Goal: Transaction & Acquisition: Book appointment/travel/reservation

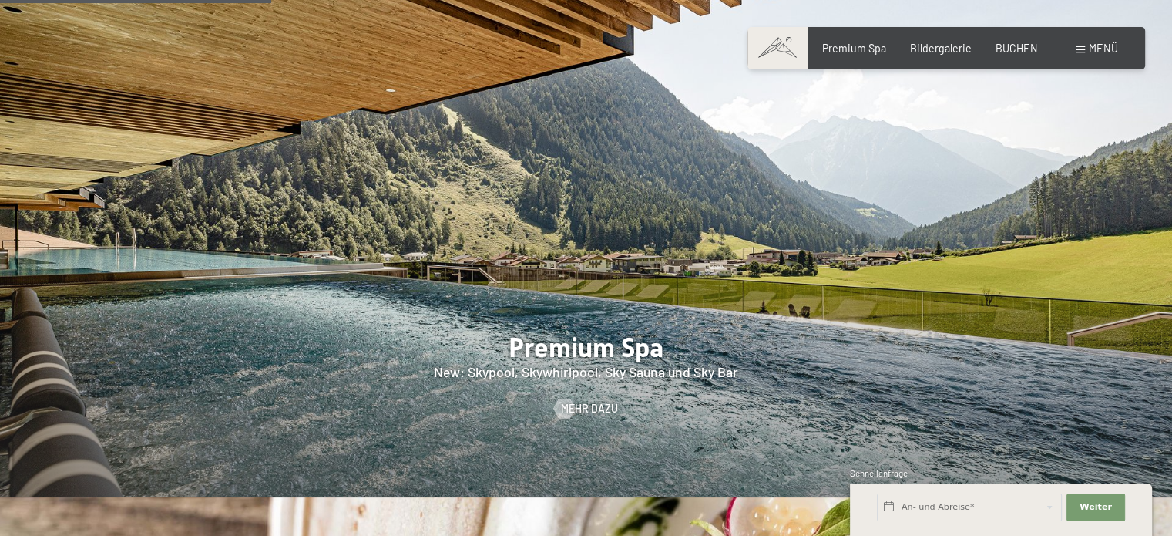
scroll to position [1684, 0]
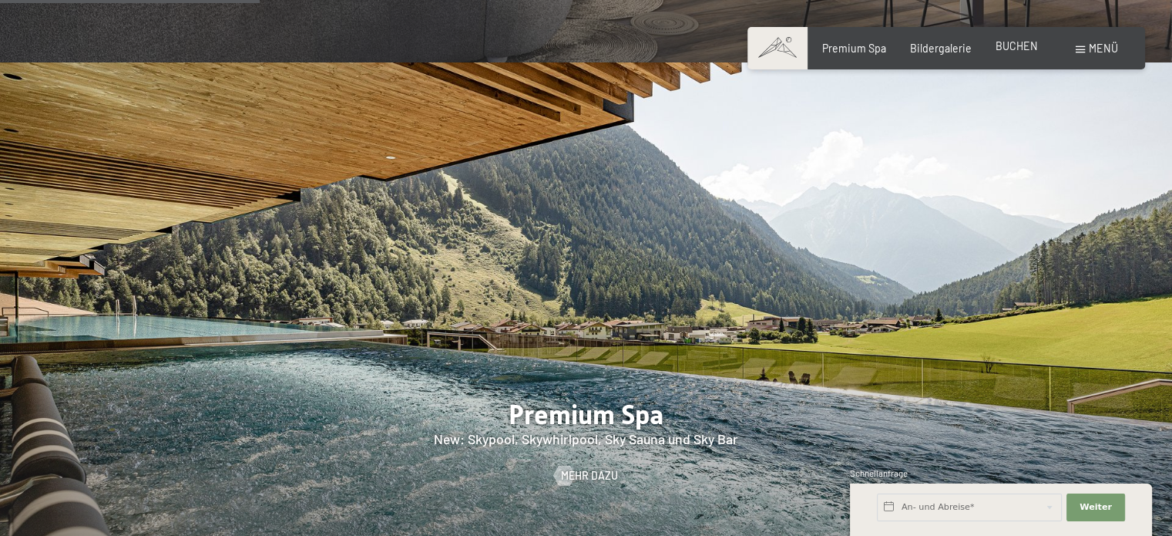
click at [1030, 47] on span "BUCHEN" at bounding box center [1017, 45] width 42 height 13
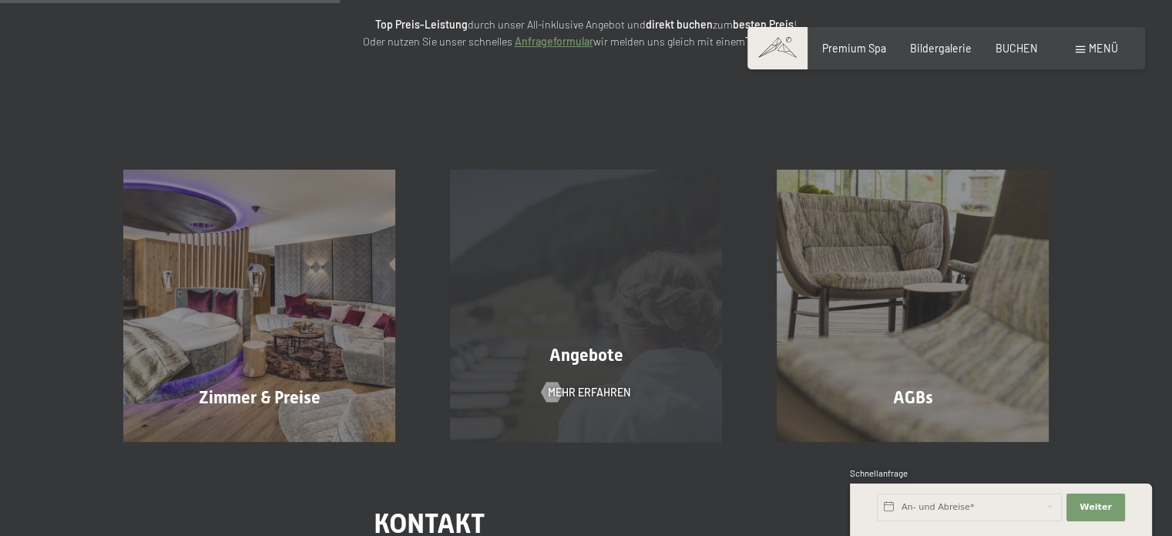
scroll to position [222, 0]
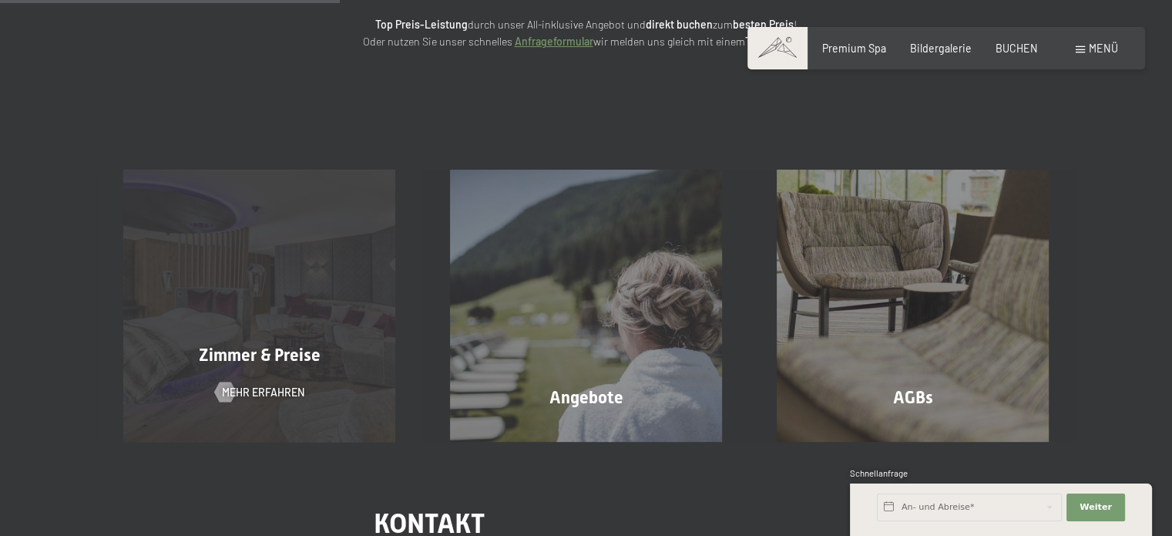
click at [265, 335] on div "Zimmer & Preise Mehr erfahren" at bounding box center [259, 306] width 327 height 272
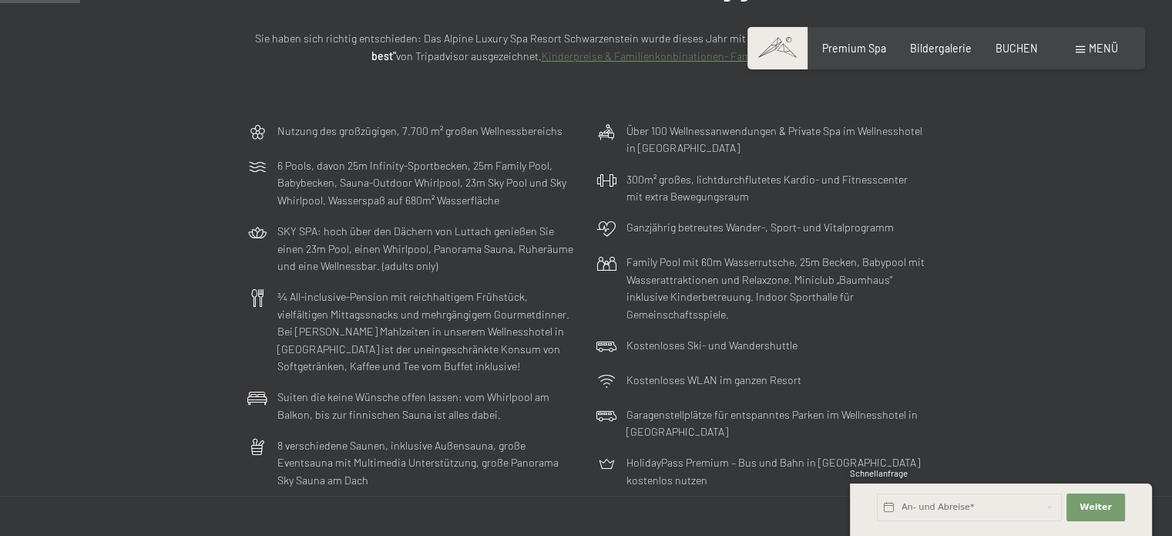
scroll to position [381, 0]
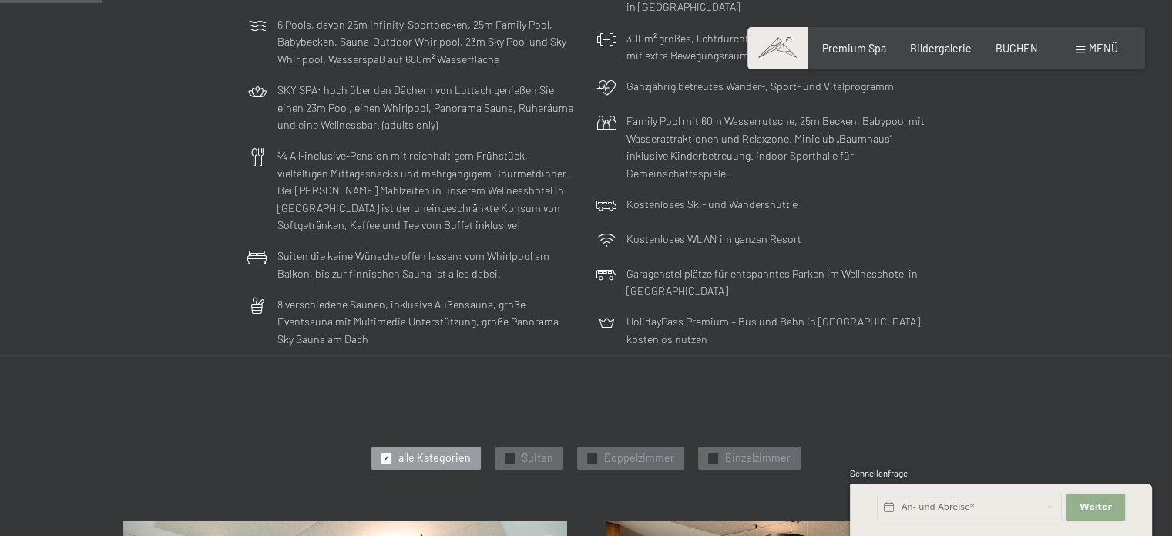
click at [1100, 501] on span "Weiter" at bounding box center [1096, 507] width 32 height 12
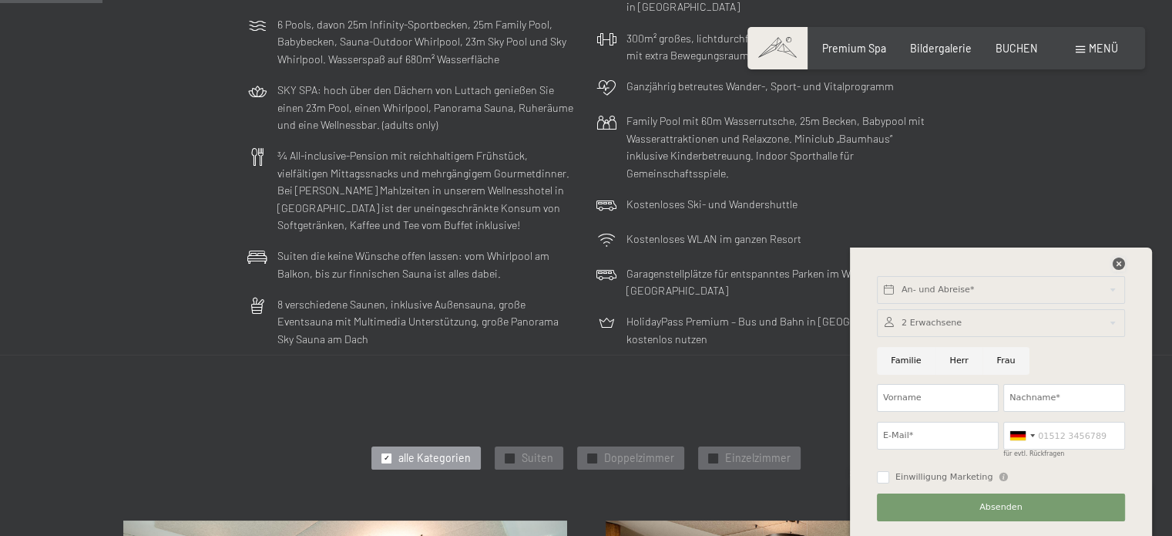
click at [1120, 267] on icon at bounding box center [1119, 263] width 12 height 12
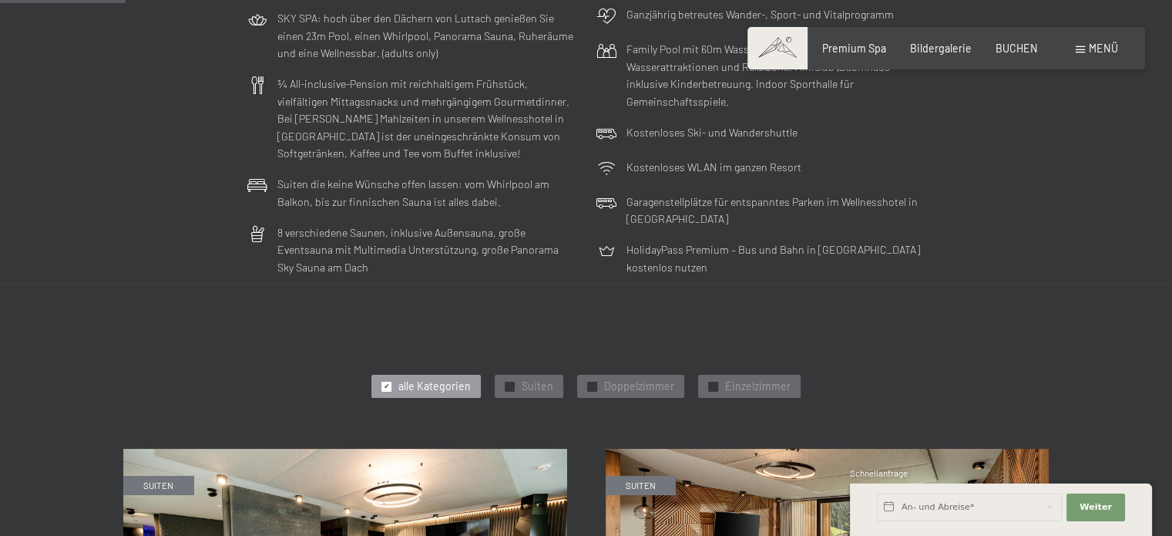
scroll to position [452, 0]
click at [1018, 42] on span "BUCHEN" at bounding box center [1017, 45] width 42 height 13
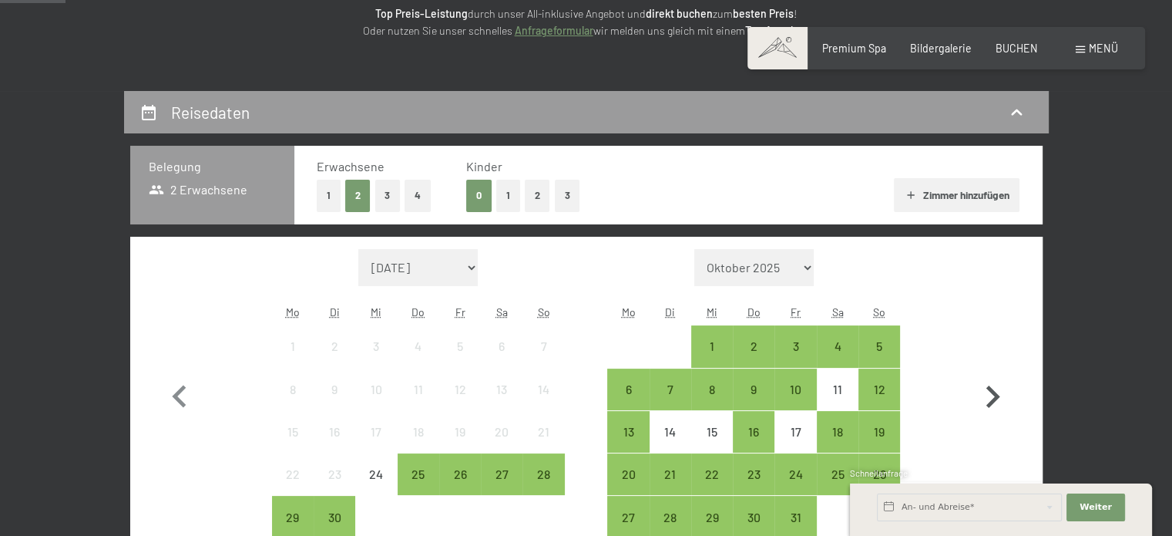
scroll to position [371, 0]
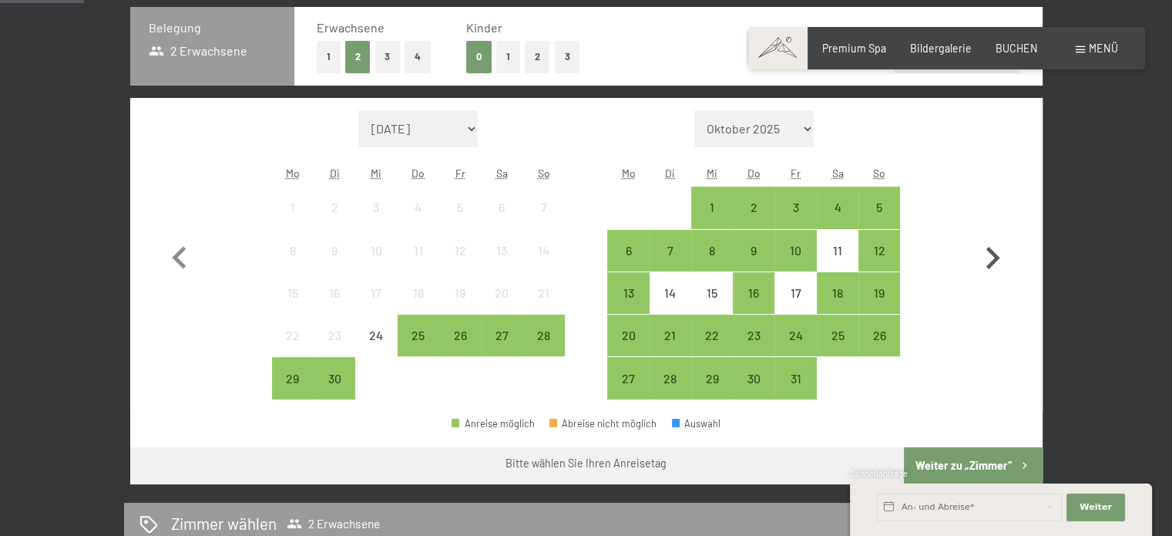
click at [991, 259] on icon "button" at bounding box center [992, 258] width 45 height 45
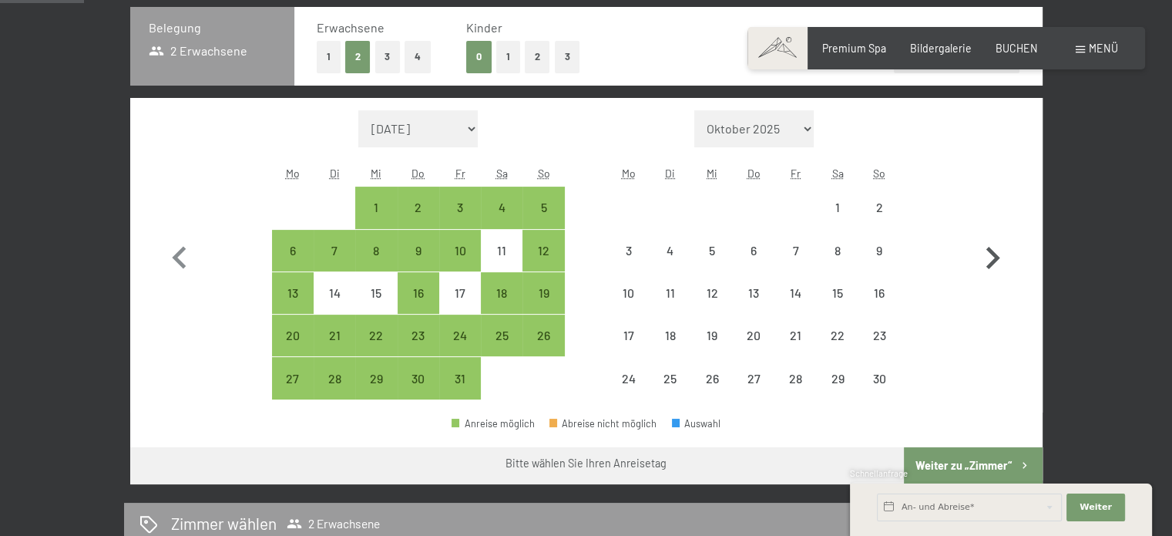
select select "2025-10-01"
select select "2025-11-01"
click at [990, 262] on icon "button" at bounding box center [993, 258] width 14 height 22
select select "2025-11-01"
select select "2025-12-01"
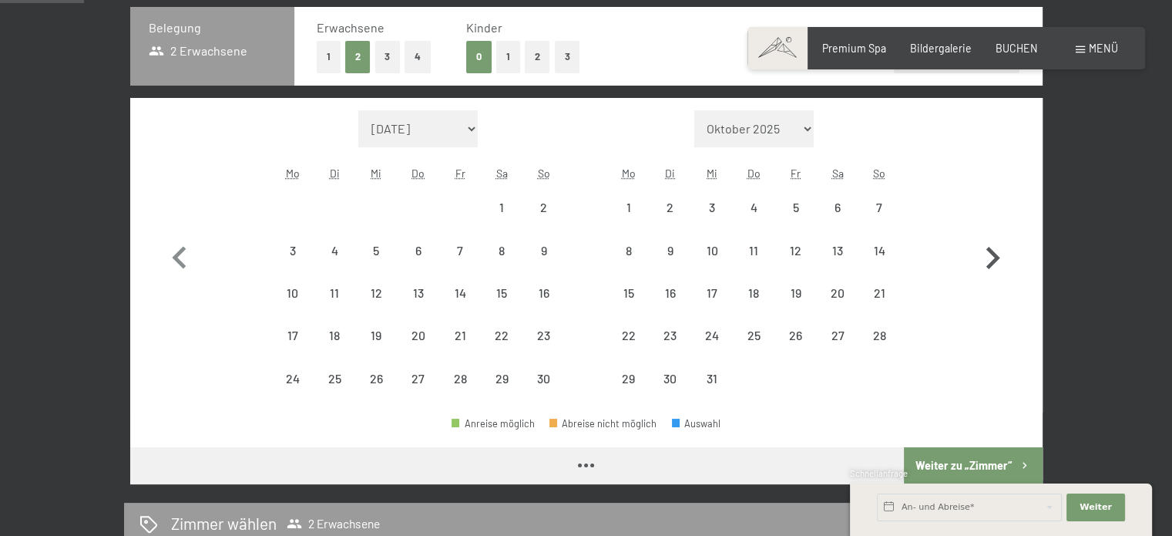
select select "2025-11-01"
select select "2025-12-01"
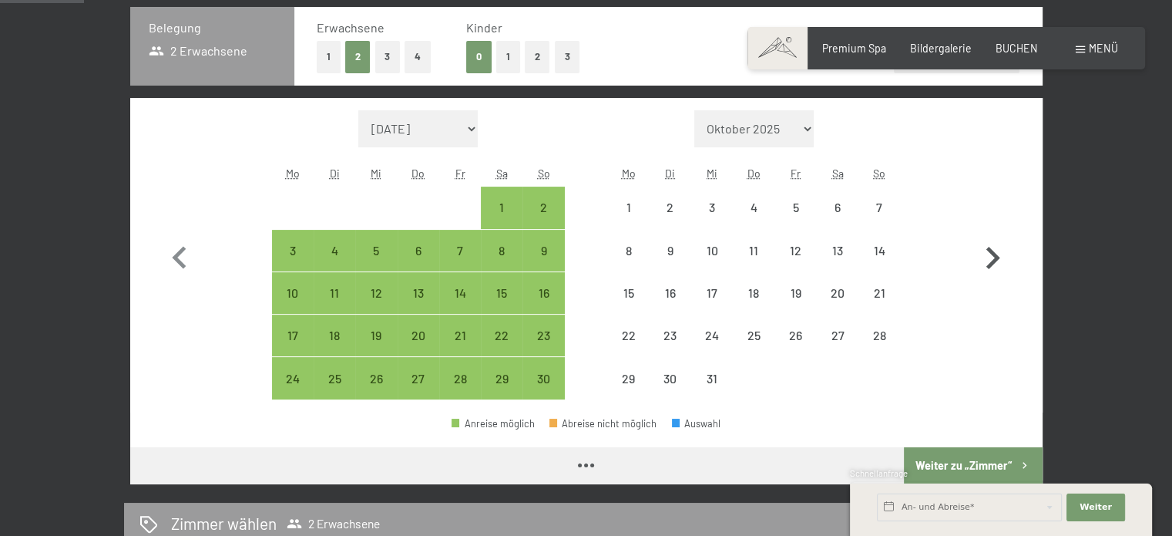
select select "2025-11-01"
select select "2025-12-01"
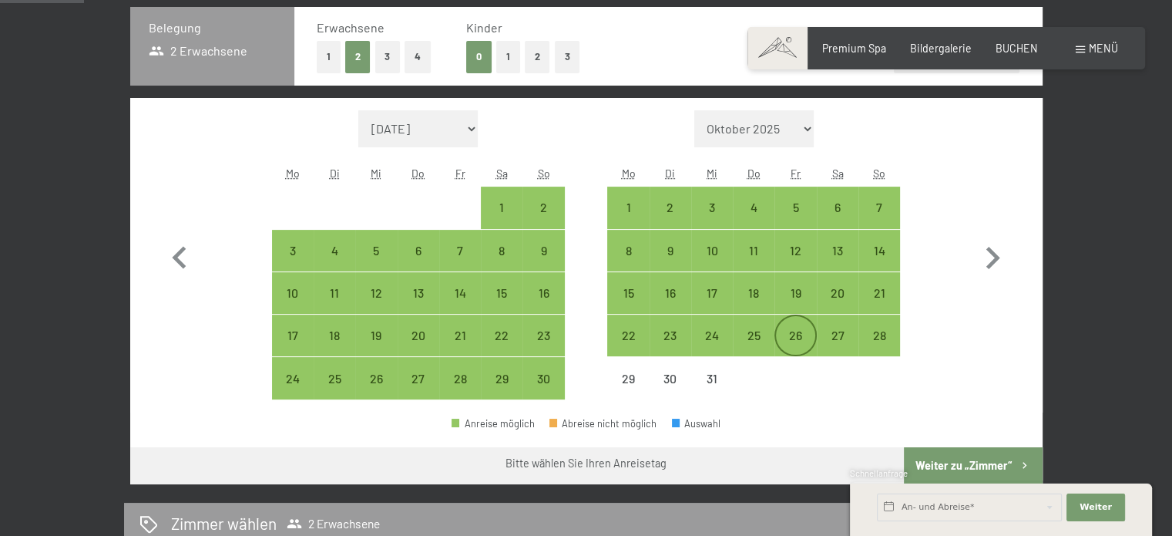
click at [793, 334] on div "26" at bounding box center [795, 348] width 39 height 39
select select "2025-11-01"
select select "2025-12-01"
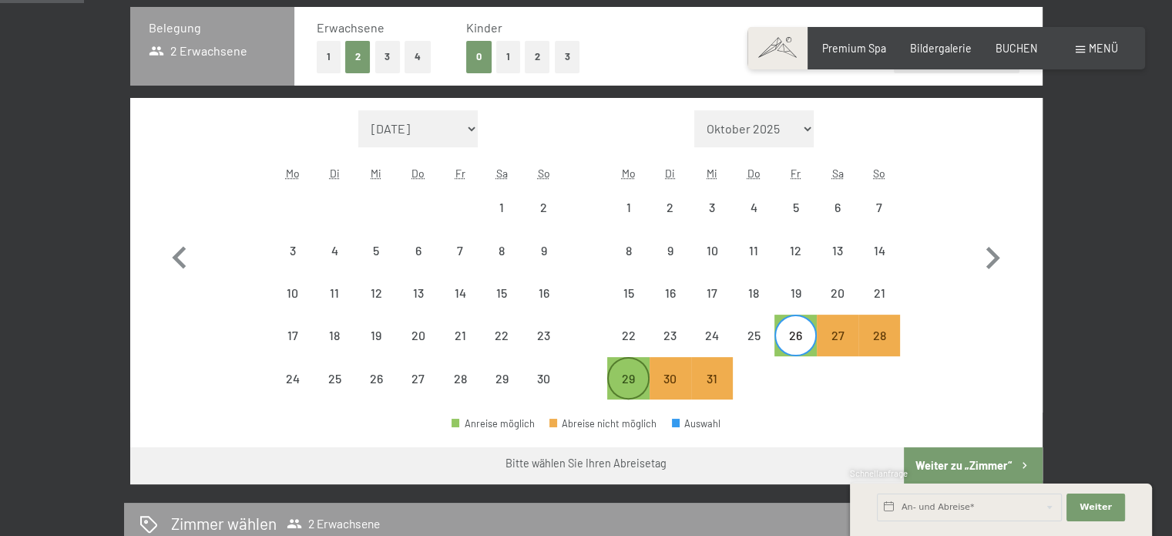
click at [631, 372] on div "29" at bounding box center [628, 391] width 39 height 39
select select "2025-11-01"
select select "2025-12-01"
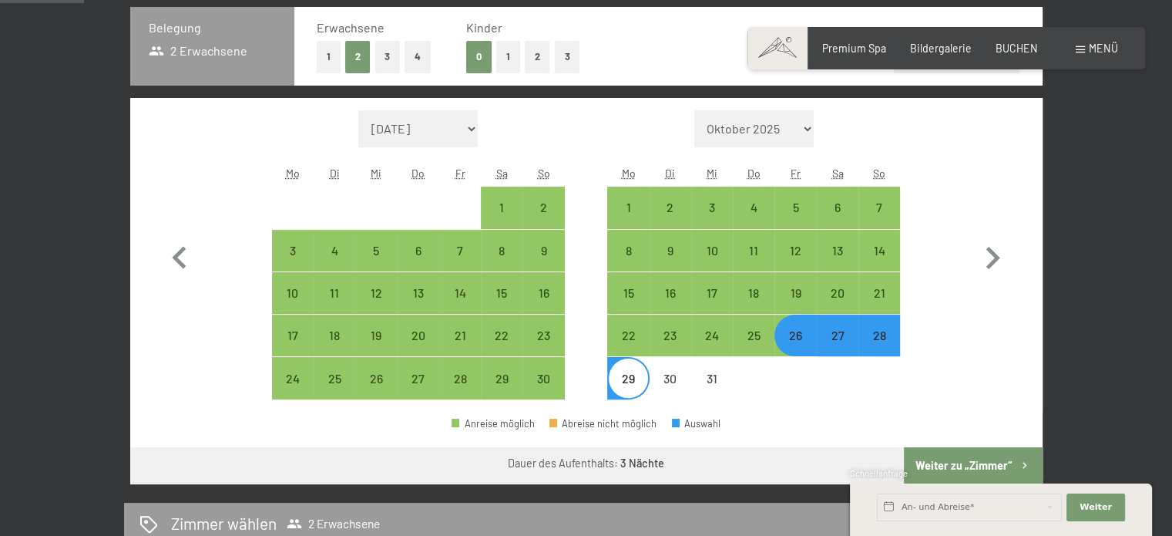
click at [936, 290] on div "Monat/Jahr September 2025 Oktober 2025 November 2025 Dezember 2025 Januar 2026 …" at bounding box center [586, 255] width 858 height 290
click at [778, 346] on div "26" at bounding box center [795, 348] width 39 height 39
select select "2025-11-01"
select select "2025-12-01"
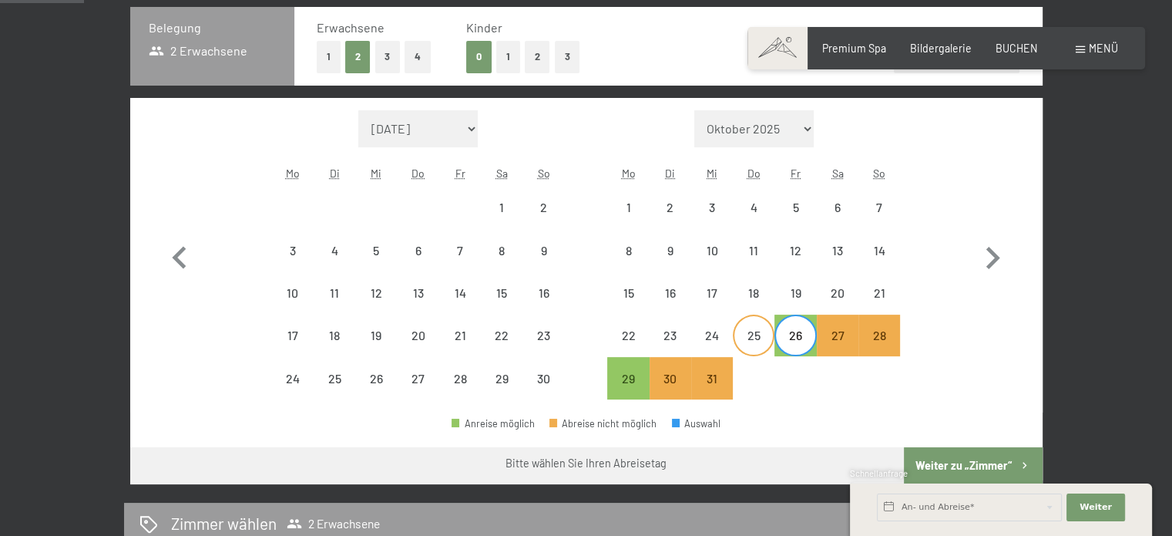
click at [753, 346] on div "25" at bounding box center [753, 348] width 39 height 39
select select "2025-11-01"
select select "2025-12-01"
click at [854, 404] on div "Monat/Jahr September 2025 Oktober 2025 November 2025 Dezember 2025 Januar 2026 …" at bounding box center [586, 255] width 912 height 314
click at [752, 343] on div "25" at bounding box center [753, 348] width 39 height 39
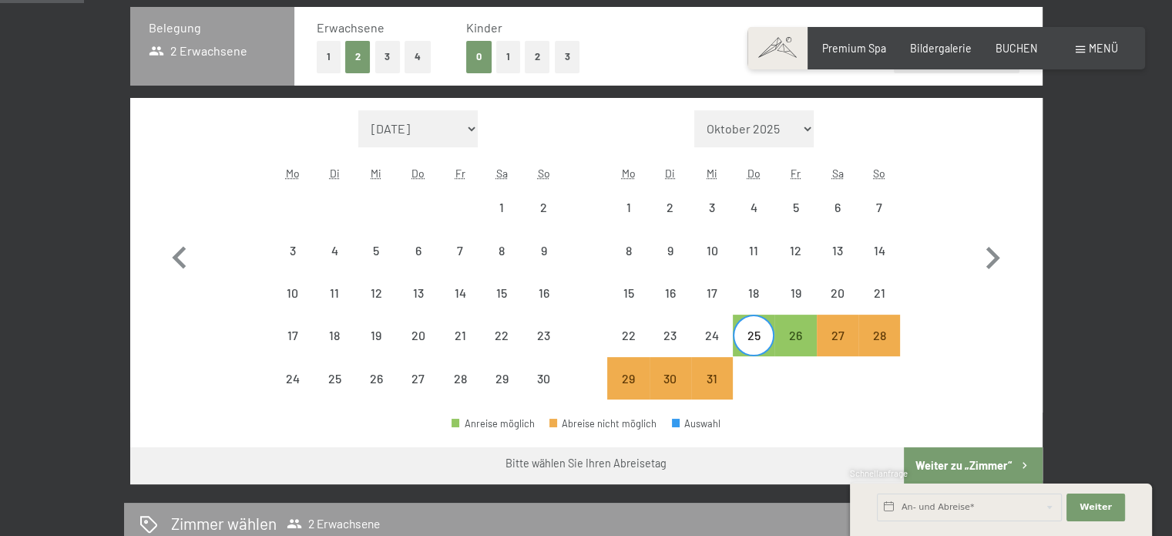
select select "2025-11-01"
select select "2025-12-01"
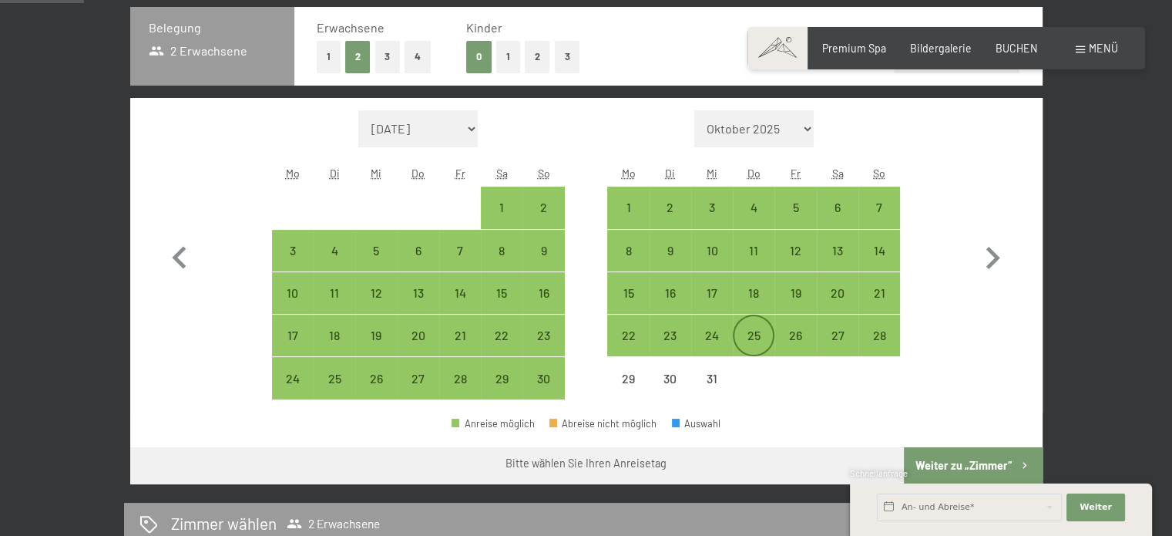
click at [752, 343] on div "25" at bounding box center [753, 348] width 39 height 39
select select "2025-11-01"
select select "2025-12-01"
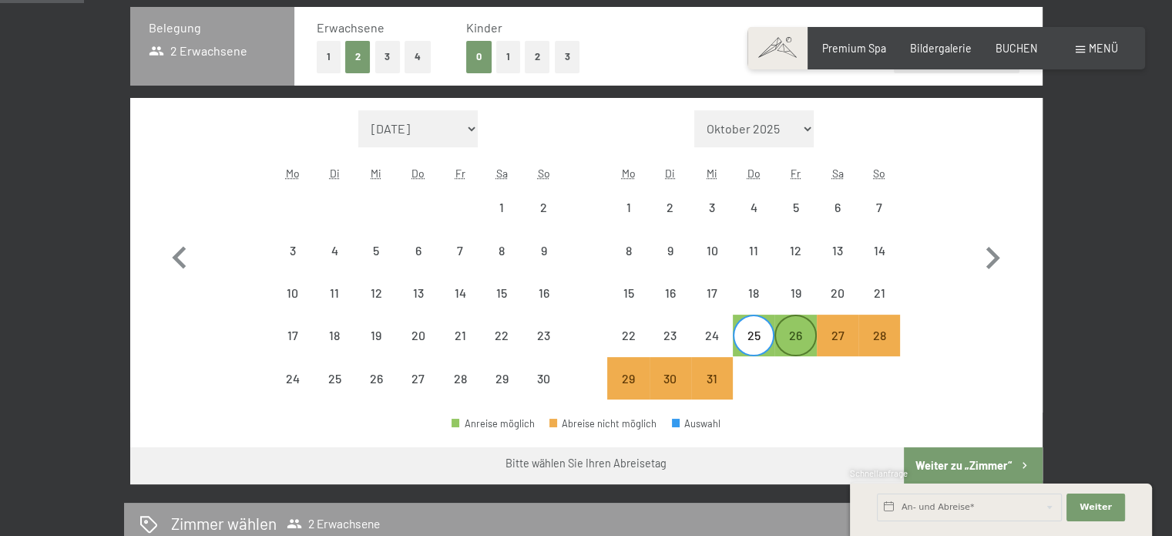
click at [786, 342] on div "26" at bounding box center [795, 348] width 39 height 39
select select "2025-11-01"
select select "2025-12-01"
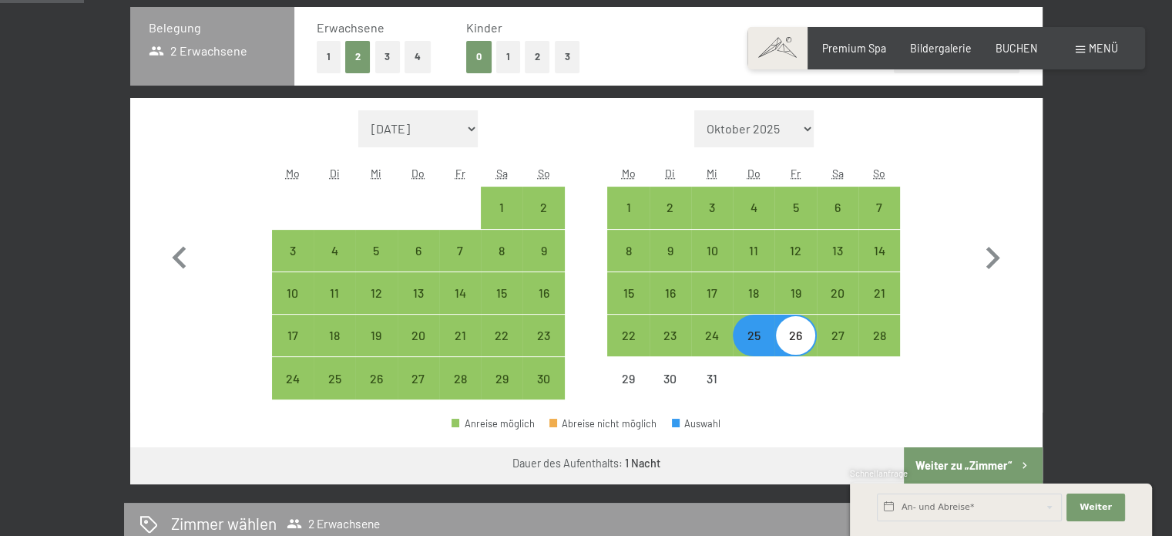
click at [798, 404] on div "Monat/Jahr September 2025 Oktober 2025 November 2025 Dezember 2025 Januar 2026 …" at bounding box center [586, 255] width 912 height 314
click at [760, 336] on div "25" at bounding box center [753, 348] width 39 height 39
select select "2025-11-01"
select select "2025-12-01"
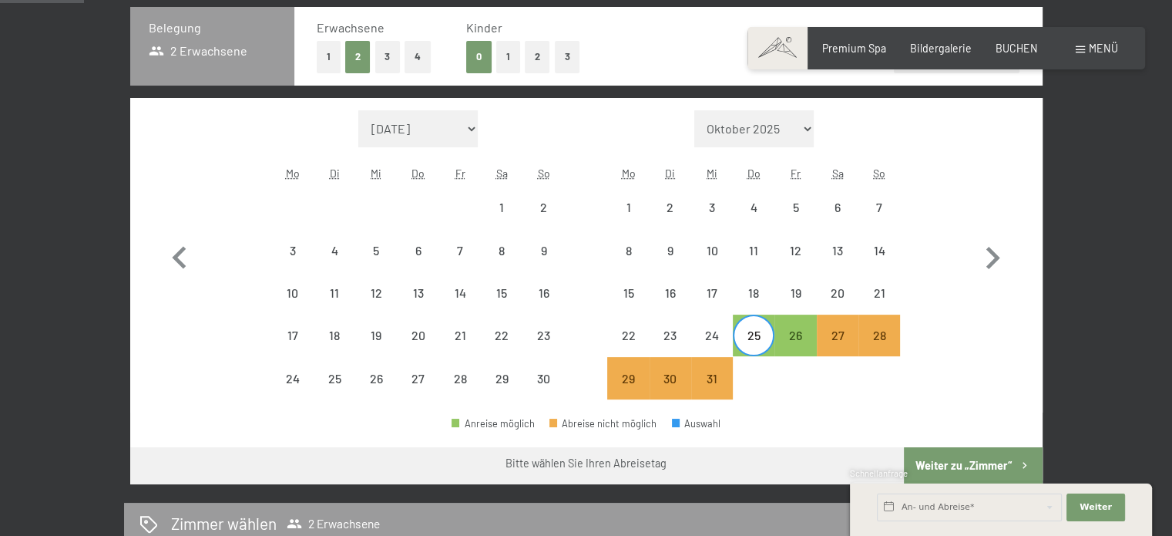
click at [790, 409] on div "Monat/Jahr September 2025 Oktober 2025 November 2025 Dezember 2025 Januar 2026 …" at bounding box center [586, 255] width 912 height 314
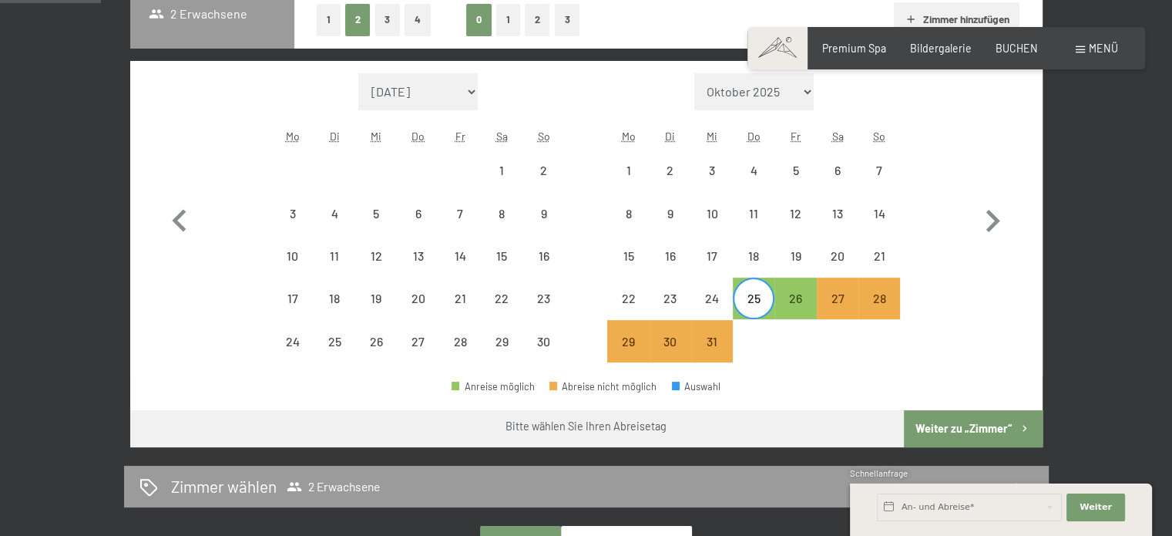
scroll to position [407, 0]
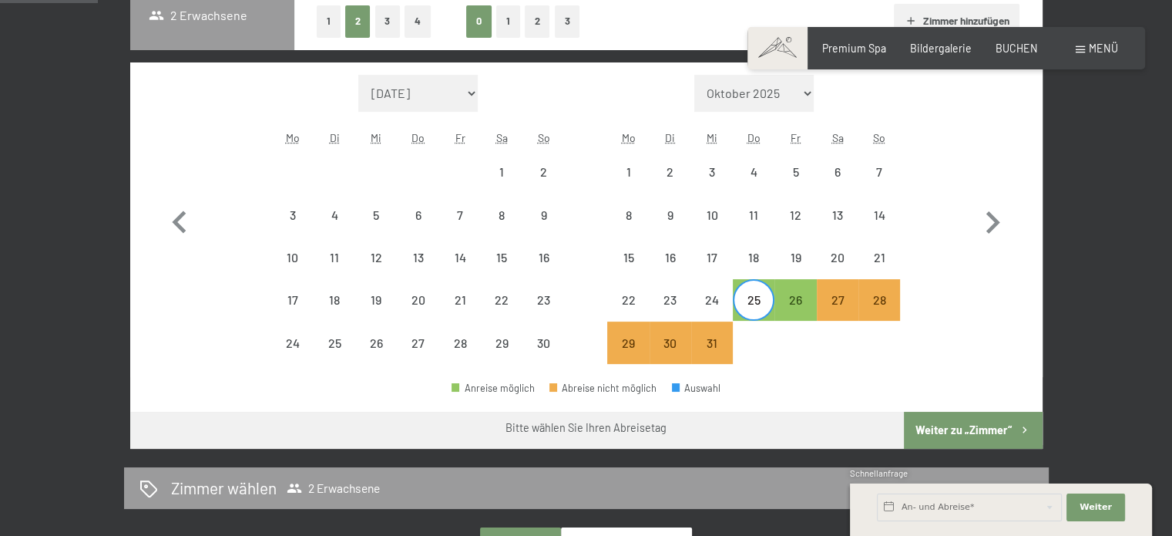
click at [761, 291] on div "25" at bounding box center [753, 299] width 39 height 39
select select "2025-11-01"
select select "2025-12-01"
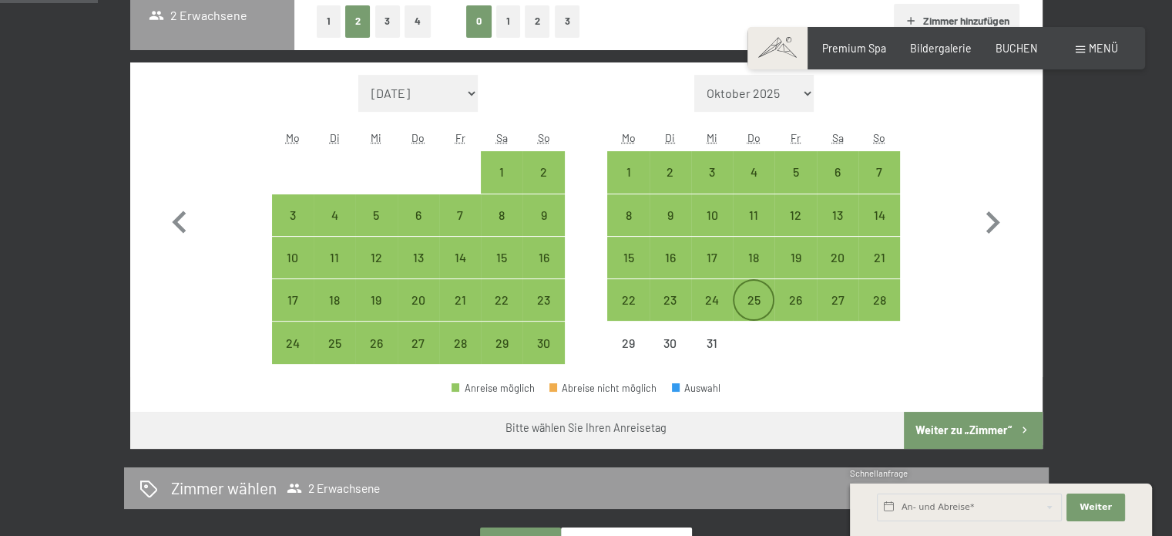
click at [760, 309] on div "25" at bounding box center [753, 313] width 39 height 39
select select "2025-11-01"
select select "2025-12-01"
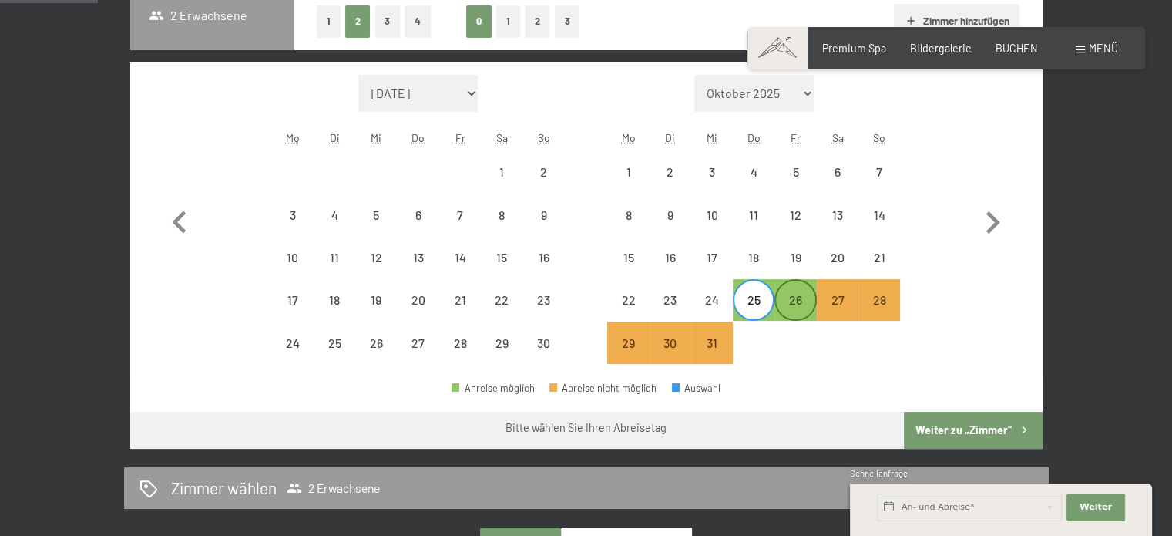
click at [808, 296] on div "26" at bounding box center [795, 313] width 39 height 39
select select "2025-11-01"
select select "2025-12-01"
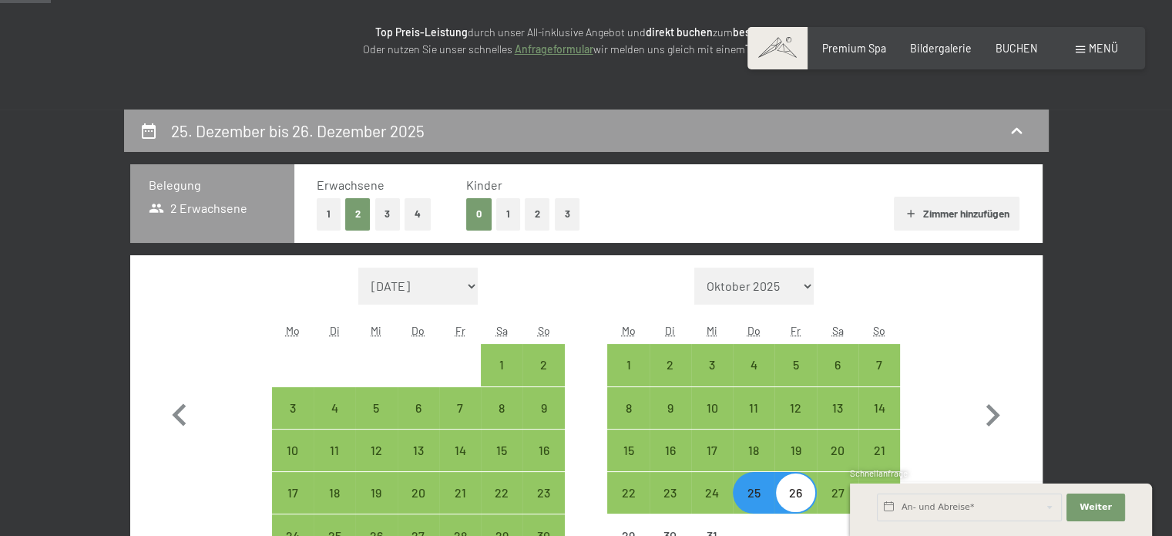
scroll to position [322, 0]
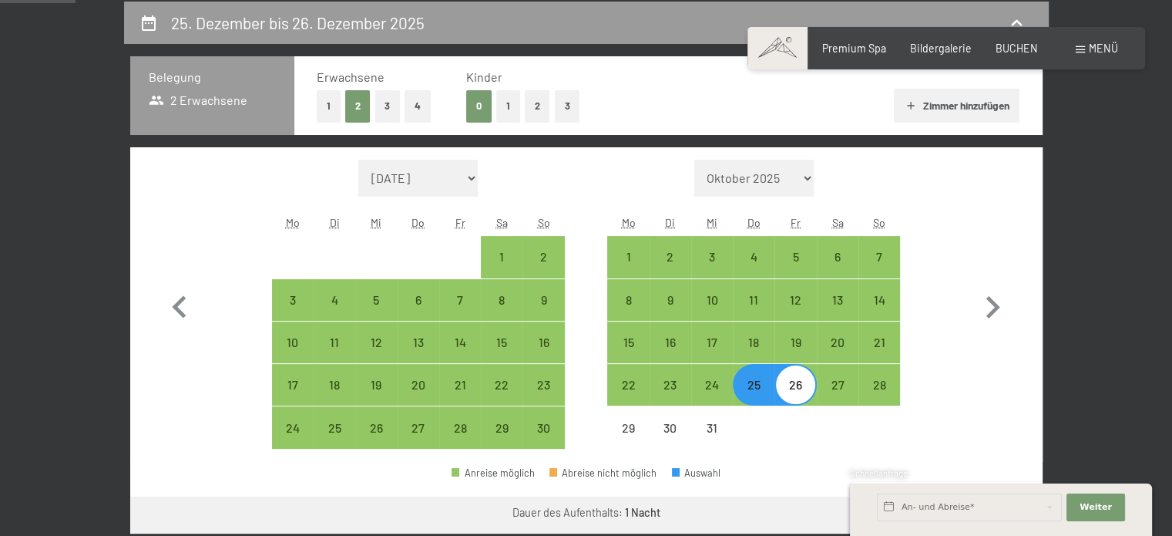
click at [934, 398] on div "Monat/Jahr September 2025 Oktober 2025 November 2025 Dezember 2025 Januar 2026 …" at bounding box center [586, 305] width 858 height 290
click at [748, 391] on div "25" at bounding box center [753, 397] width 39 height 39
select select "2025-11-01"
select select "2025-12-01"
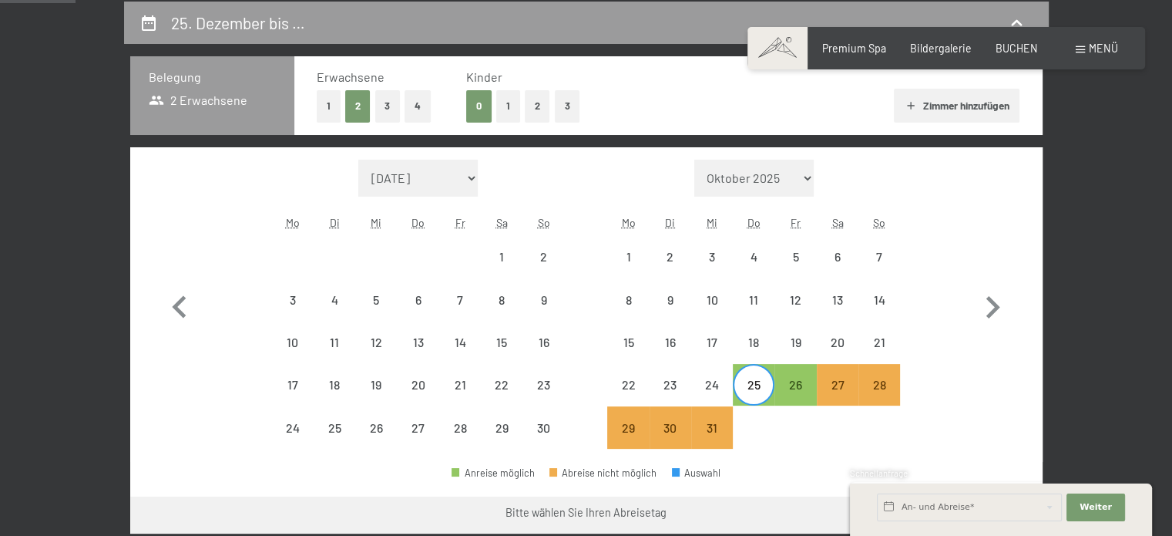
click at [805, 440] on div at bounding box center [795, 427] width 42 height 42
click at [806, 382] on div "26" at bounding box center [795, 397] width 39 height 39
select select "2025-11-01"
select select "2025-12-01"
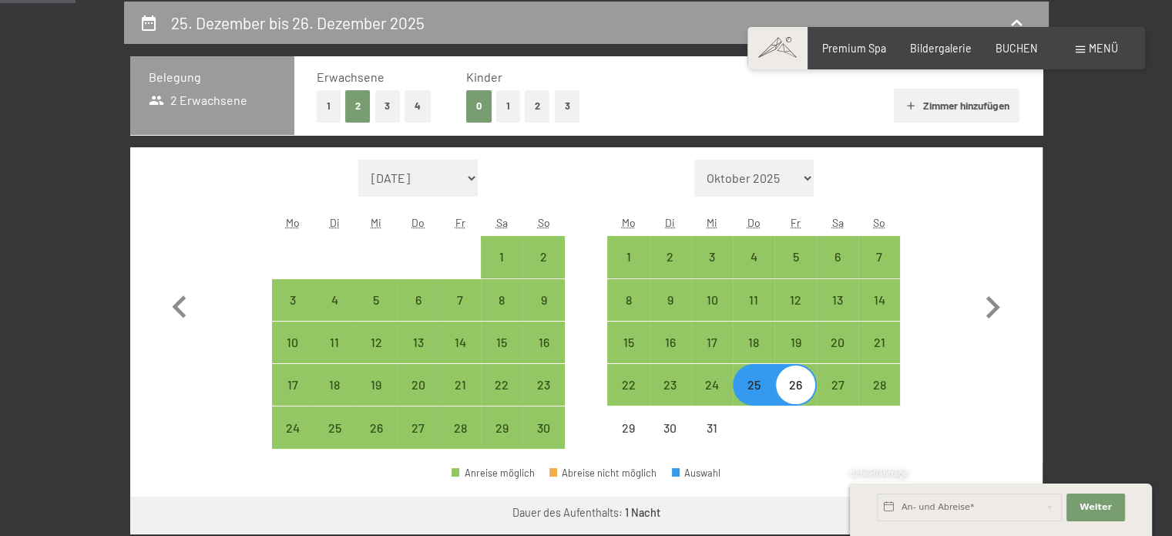
click at [815, 395] on div "26" at bounding box center [795, 385] width 42 height 42
select select "2025-11-01"
select select "2025-12-01"
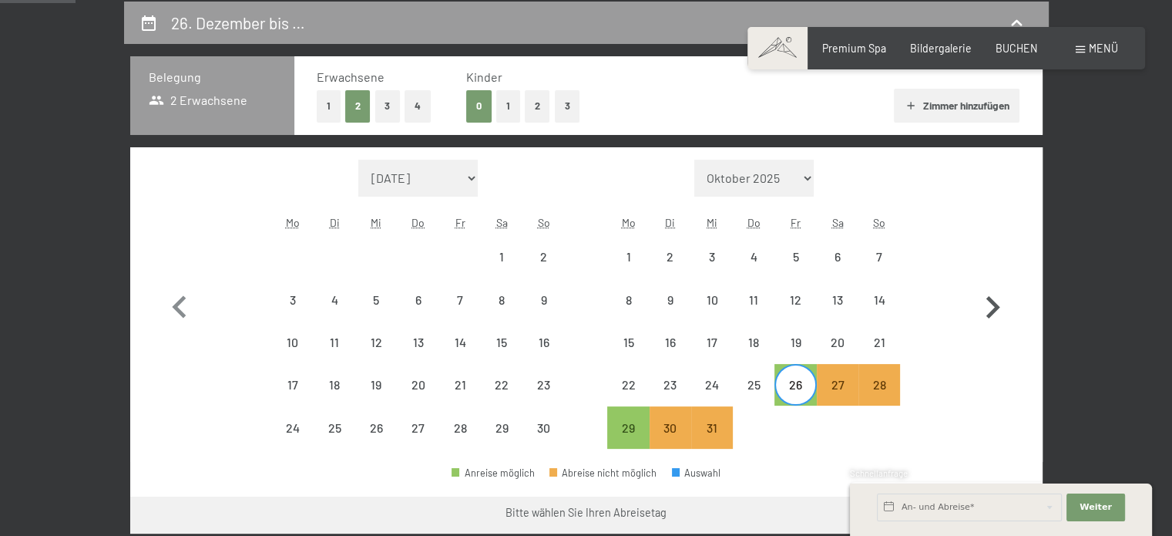
click at [995, 307] on icon "button" at bounding box center [993, 307] width 14 height 22
select select "2025-12-01"
select select "2026-01-01"
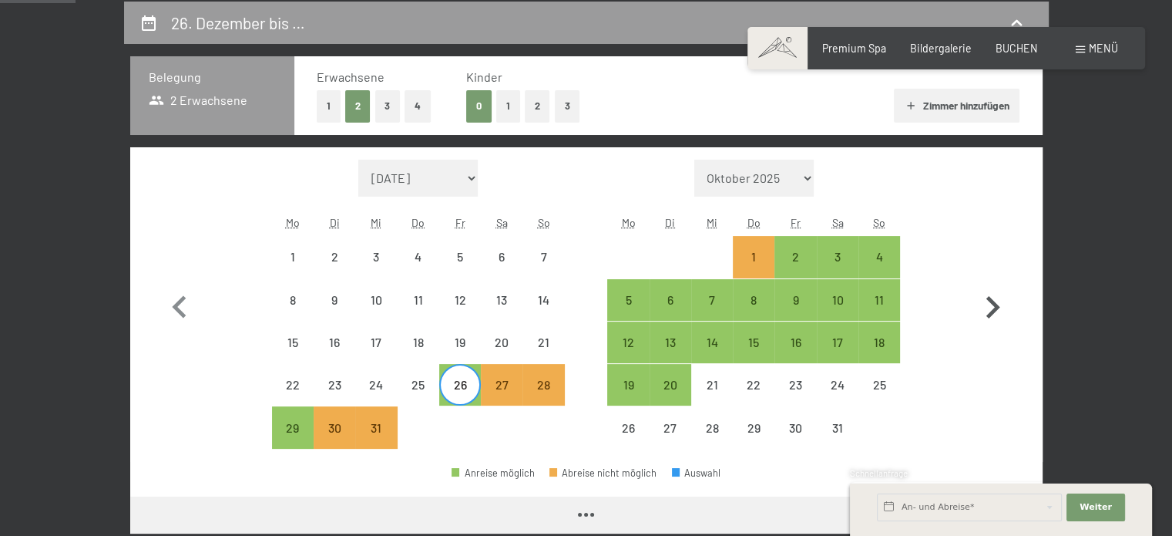
select select "2025-12-01"
select select "2026-01-01"
click at [795, 260] on div "2" at bounding box center [795, 269] width 39 height 39
select select "2025-12-01"
select select "2026-01-01"
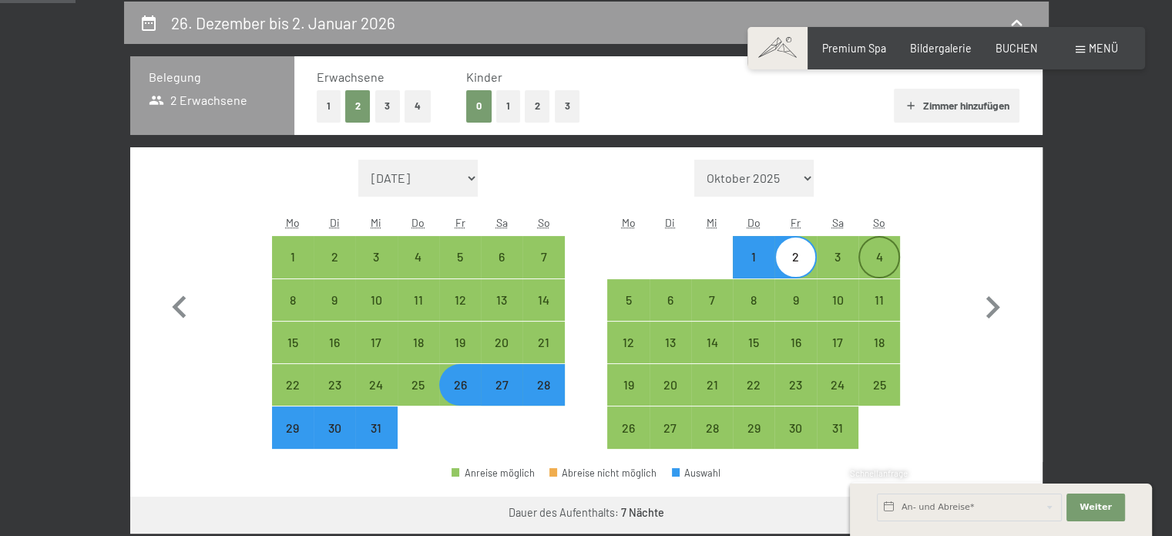
click at [873, 257] on div "4" at bounding box center [879, 269] width 39 height 39
select select "2025-12-01"
select select "2026-01-01"
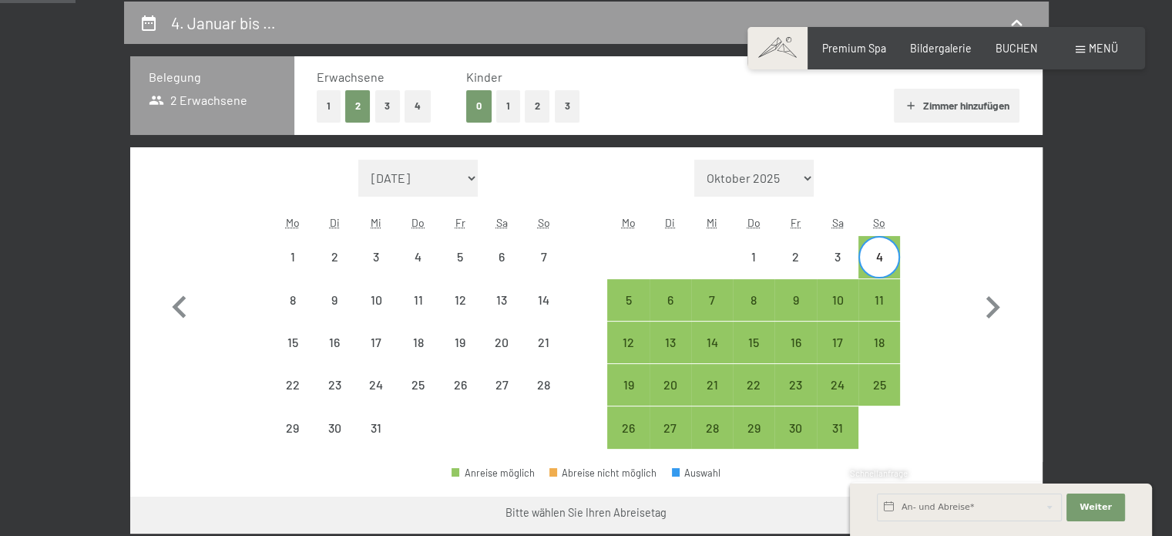
click at [919, 323] on div "Monat/Jahr September 2025 Oktober 2025 November 2025 Dezember 2025 Januar 2026 …" at bounding box center [586, 305] width 858 height 290
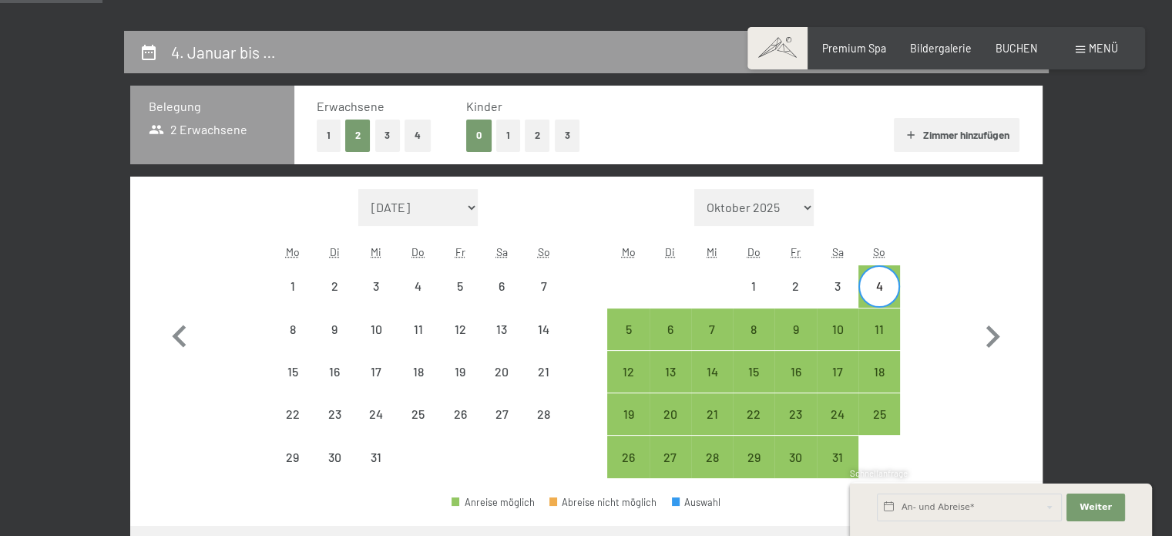
scroll to position [390, 0]
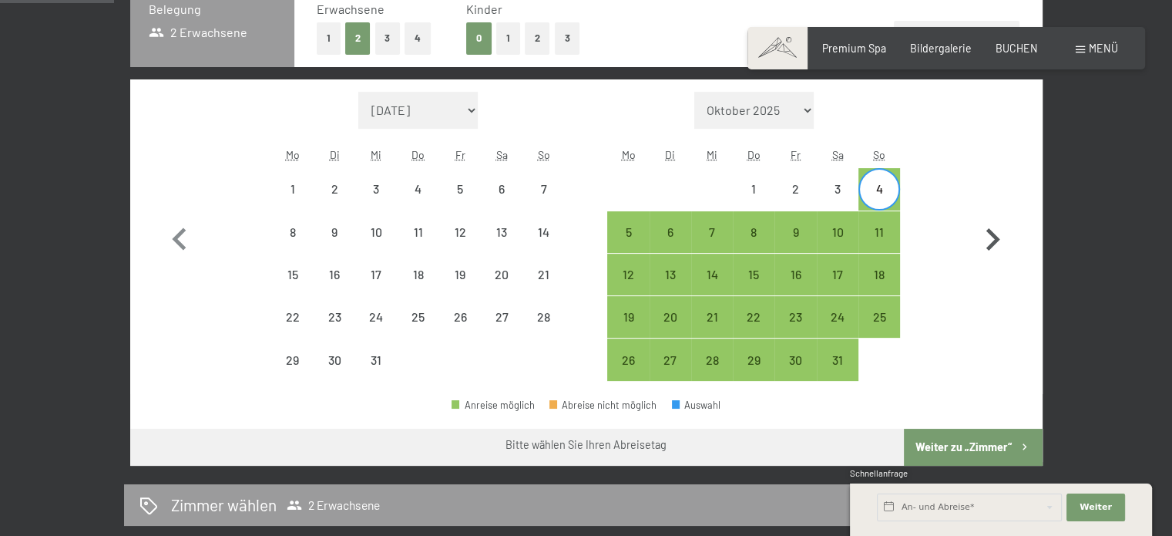
click at [972, 199] on button "button" at bounding box center [992, 237] width 45 height 290
select select "2026-01-01"
select select "2026-02-01"
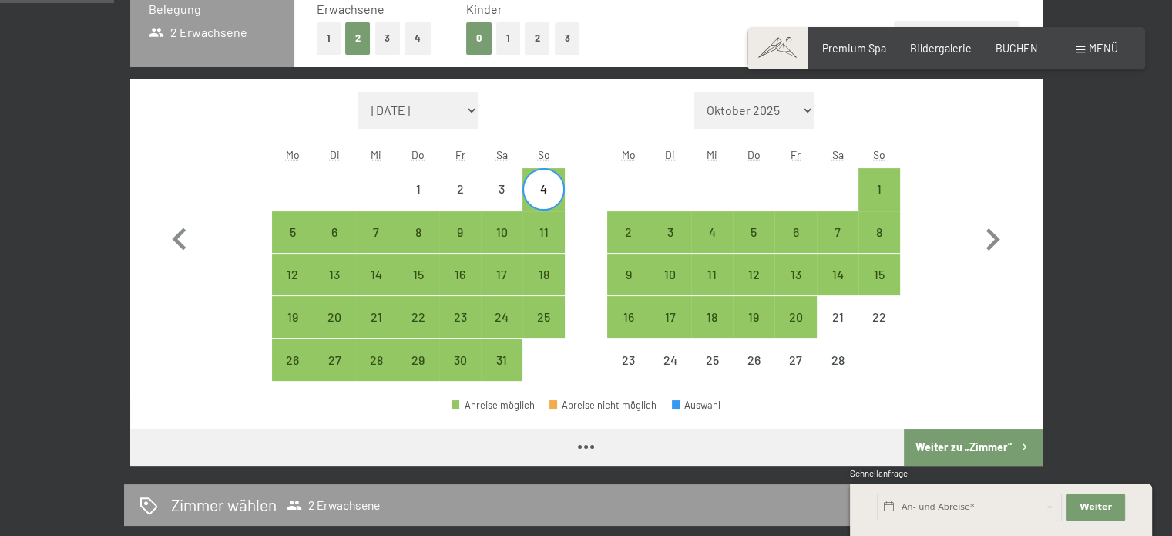
select select "2026-01-01"
select select "2026-02-01"
click at [464, 372] on div "30" at bounding box center [460, 373] width 39 height 39
select select "2026-01-01"
select select "2026-02-01"
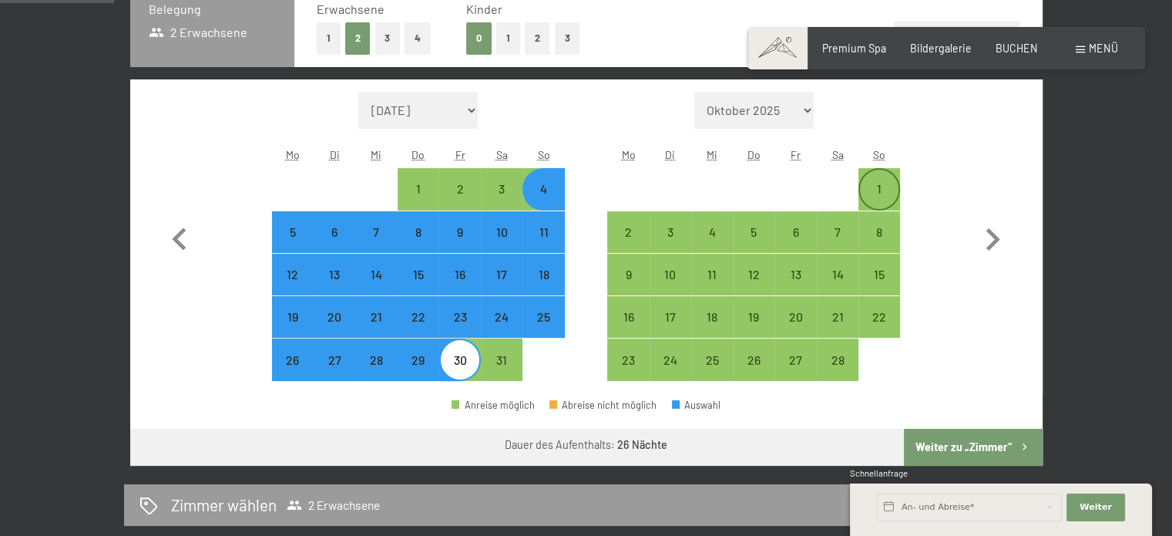
click at [869, 184] on div "1" at bounding box center [879, 202] width 39 height 39
select select "2026-01-01"
select select "2026-02-01"
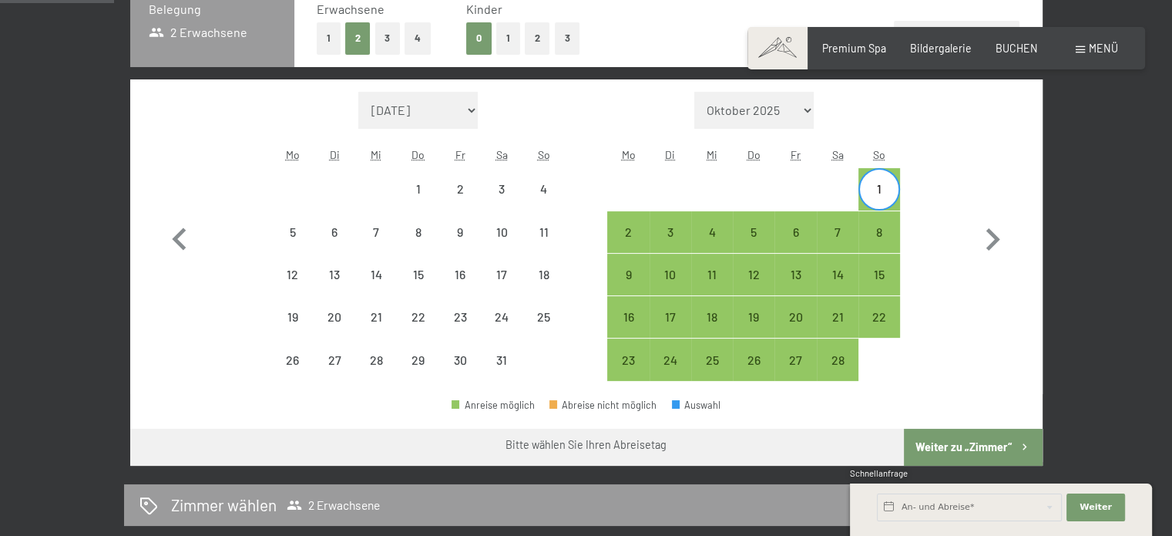
click at [925, 343] on div "Monat/Jahr September 2025 Oktober 2025 November 2025 Dezember 2025 Januar 2026 …" at bounding box center [586, 237] width 858 height 290
click at [182, 243] on icon "button" at bounding box center [179, 238] width 14 height 22
select select "2025-12-01"
select select "2026-01-01"
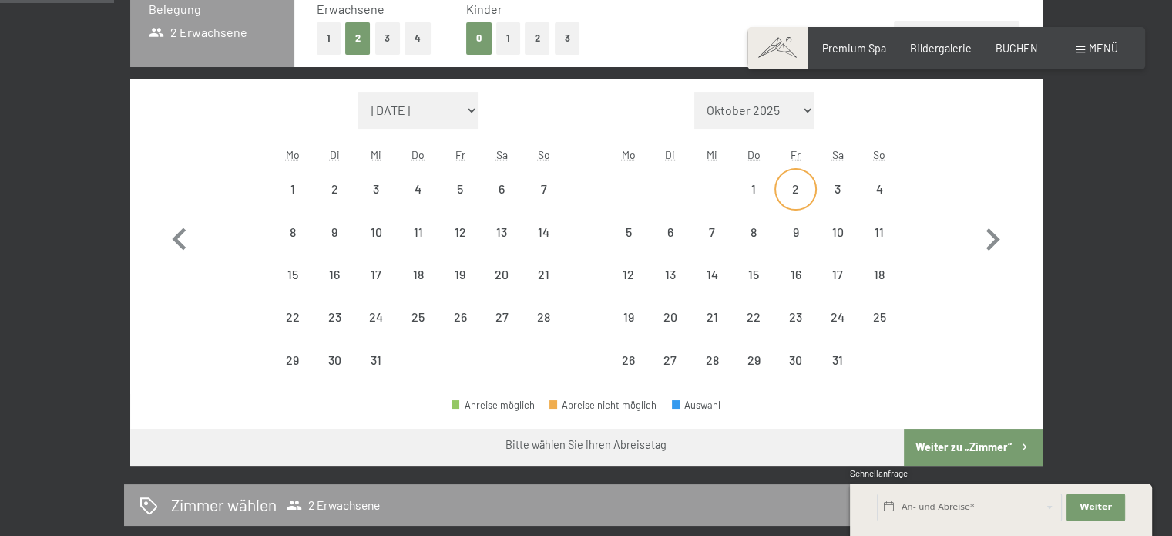
click at [794, 183] on div "2" at bounding box center [795, 202] width 39 height 39
select select "2025-12-01"
select select "2026-01-01"
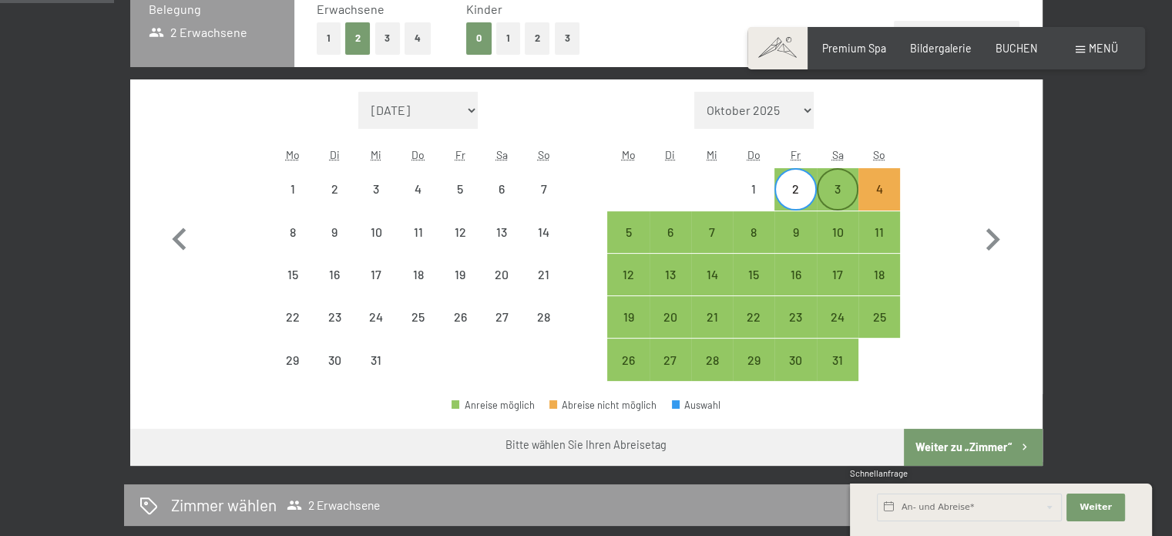
click at [832, 188] on div "3" at bounding box center [837, 202] width 39 height 39
select select "2025-12-01"
select select "2026-01-01"
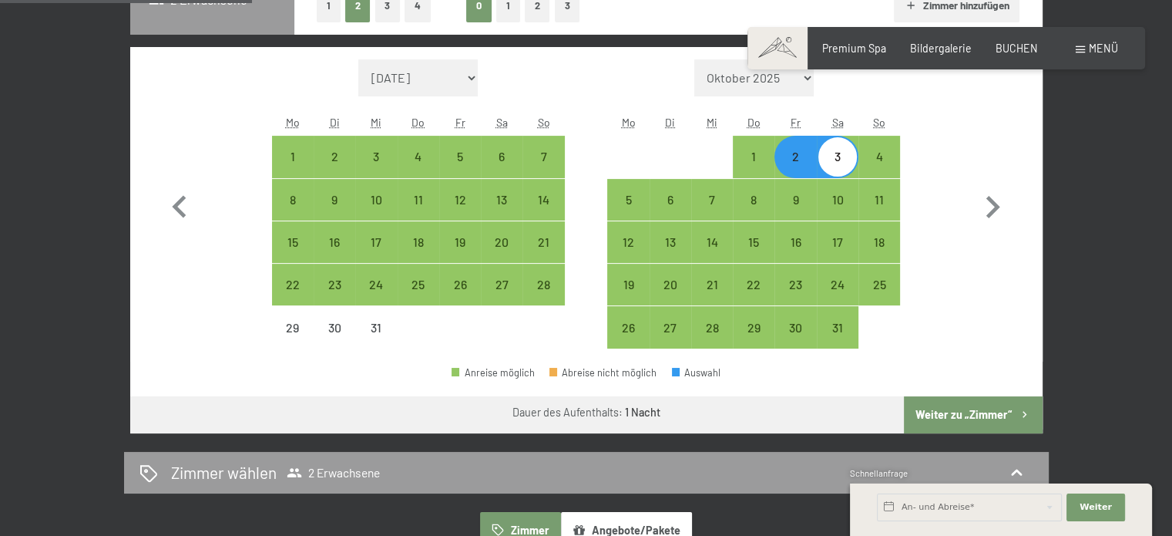
click at [949, 413] on button "Weiter zu „Zimmer“" at bounding box center [973, 414] width 138 height 37
select select "2025-12-01"
select select "2026-01-01"
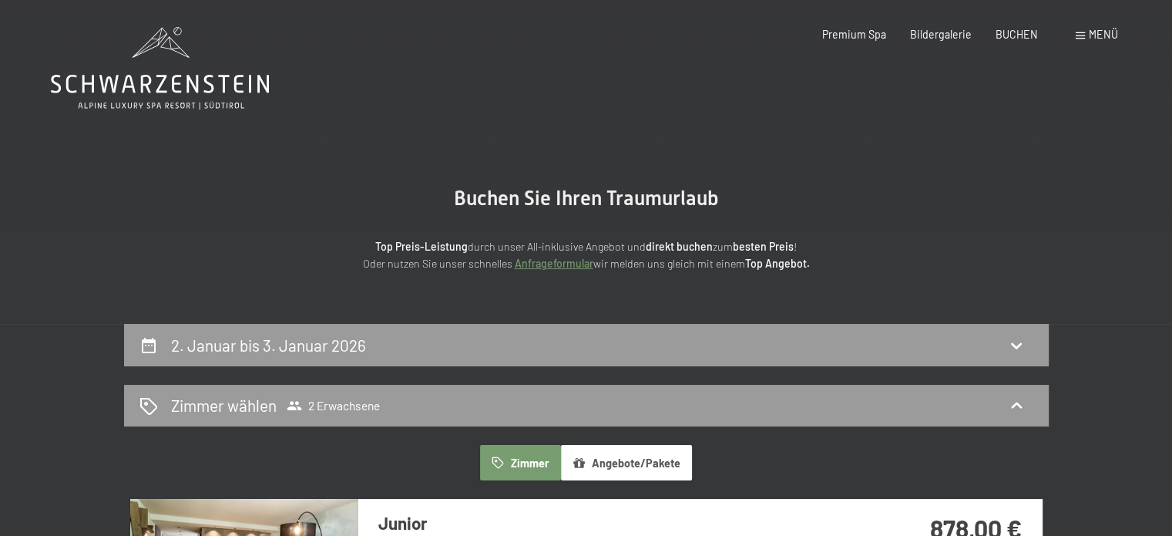
scroll to position [0, 0]
